Goal: Complete application form: Complete application form

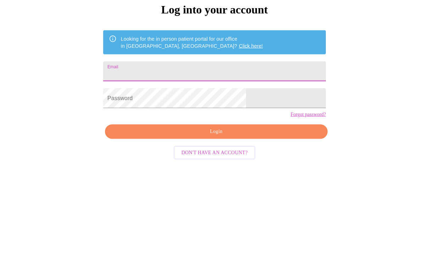
type input "[EMAIL_ADDRESS][DOMAIN_NAME]"
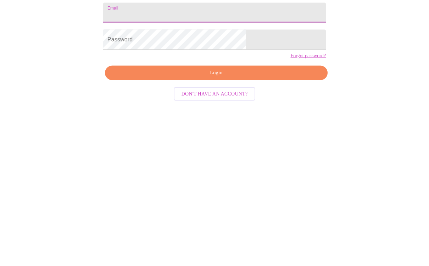
scroll to position [7, 0]
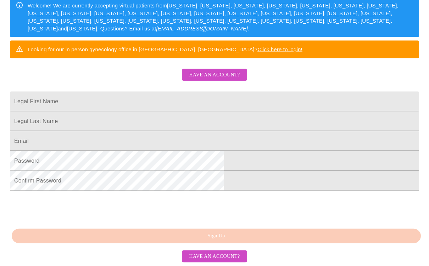
scroll to position [145, 0]
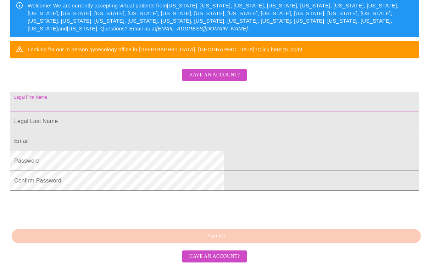
click at [194, 92] on input "Legal First Name" at bounding box center [214, 102] width 409 height 20
type input "Kimberly"
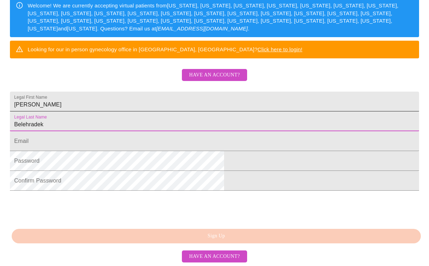
type input "Belehradek"
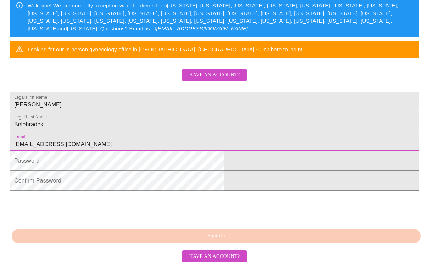
type input "[EMAIL_ADDRESS][DOMAIN_NAME]"
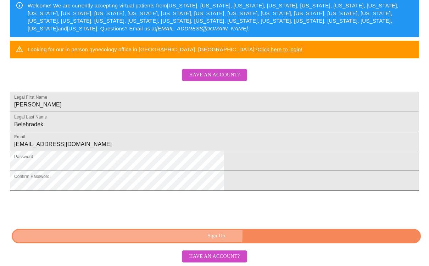
click at [225, 241] on span "Sign Up" at bounding box center [216, 236] width 393 height 9
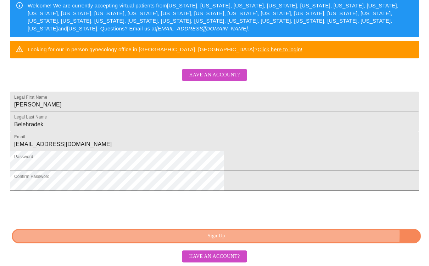
click at [303, 241] on span "Sign Up" at bounding box center [216, 236] width 393 height 9
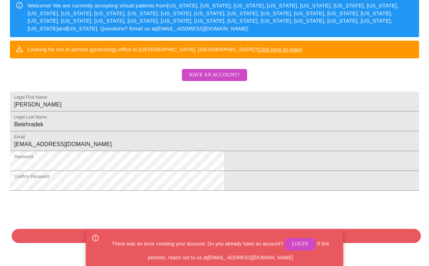
scroll to position [156, 0]
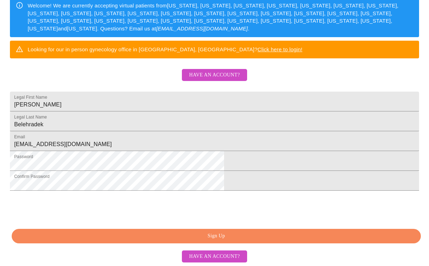
drag, startPoint x: 343, startPoint y: 248, endPoint x: 339, endPoint y: 206, distance: 43.0
click at [339, 203] on html "MyMenopauseRx Sign Up Welcome! We are currently accepting virtual patients from…" at bounding box center [214, 40] width 429 height 325
click at [213, 71] on span "Have an account?" at bounding box center [214, 75] width 51 height 9
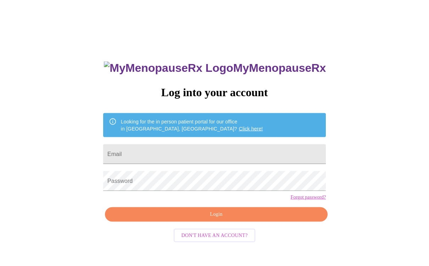
scroll to position [7, 0]
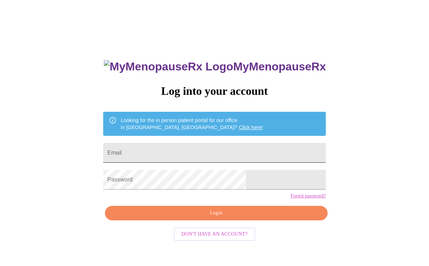
click at [178, 152] on input "Email" at bounding box center [214, 153] width 223 height 20
type input "[EMAIL_ADDRESS][DOMAIN_NAME]"
click at [217, 218] on span "Login" at bounding box center [216, 213] width 206 height 9
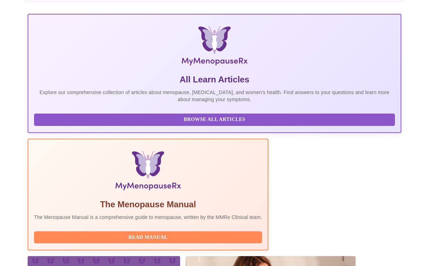
scroll to position [169, 0]
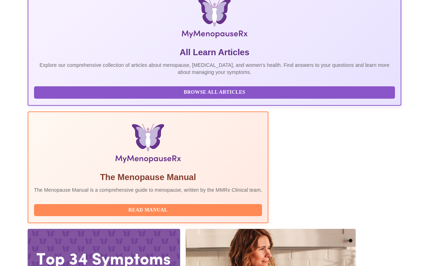
drag, startPoint x: 338, startPoint y: 249, endPoint x: 338, endPoint y: 69, distance: 180.7
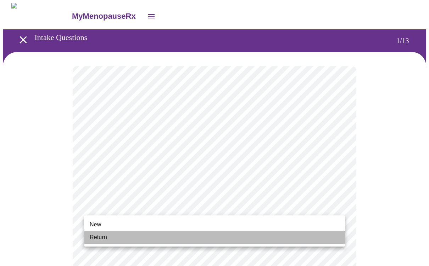
click at [100, 237] on span "Return" at bounding box center [98, 238] width 17 height 9
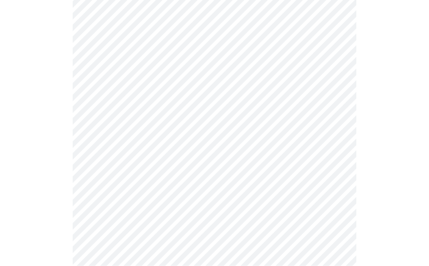
scroll to position [359, 0]
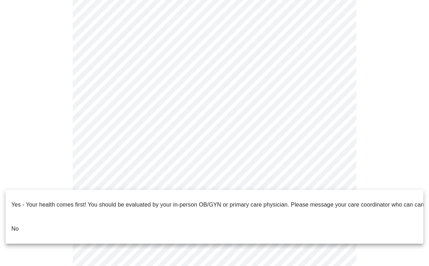
click at [242, 227] on li "No" at bounding box center [214, 229] width 417 height 24
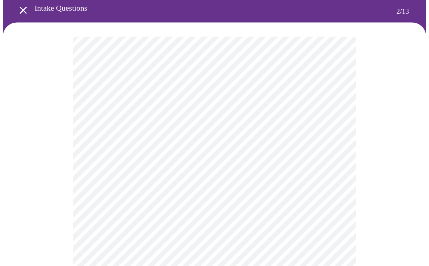
scroll to position [30, 0]
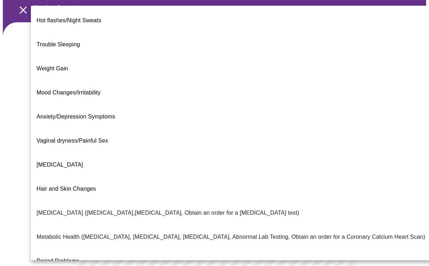
click at [307, 118] on body "MyMenopauseRx Intake Questions 2 / 13 Hot flashes/Night Sweats Trouble Sleeping…" at bounding box center [214, 185] width 423 height 425
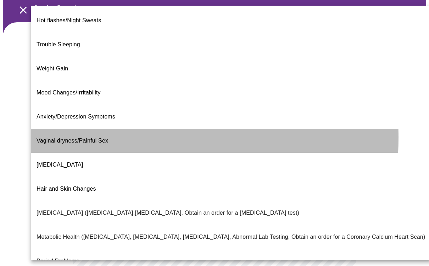
click at [71, 138] on span "Vaginal dryness/Painful Sex" at bounding box center [72, 141] width 72 height 6
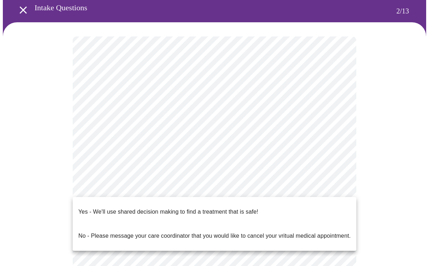
click at [128, 188] on body "MyMenopauseRx Intake Questions 2 / 13 Yes - We'll use shared decision making to…" at bounding box center [214, 183] width 423 height 421
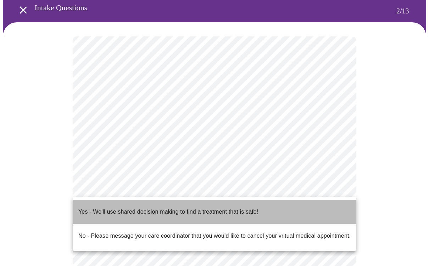
click at [125, 208] on p "Yes - We'll use shared decision making to find a treatment that is safe!" at bounding box center [168, 212] width 180 height 9
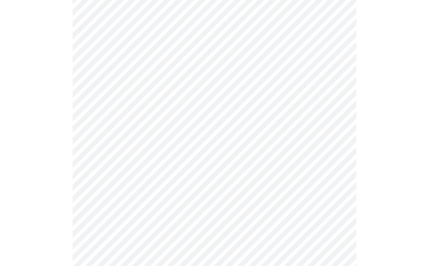
scroll to position [124, 0]
